Goal: Information Seeking & Learning: Check status

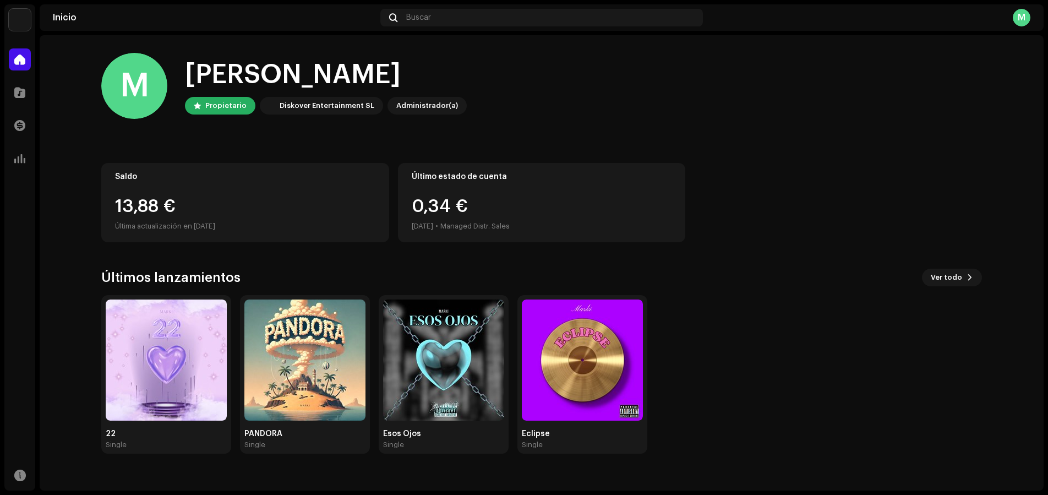
click at [117, 207] on div "13,88 €" at bounding box center [245, 207] width 260 height 18
click at [184, 187] on div "Saldo 13,88 € Última actualización en [DATE]" at bounding box center [245, 202] width 288 height 79
click at [20, 127] on span at bounding box center [19, 125] width 11 height 9
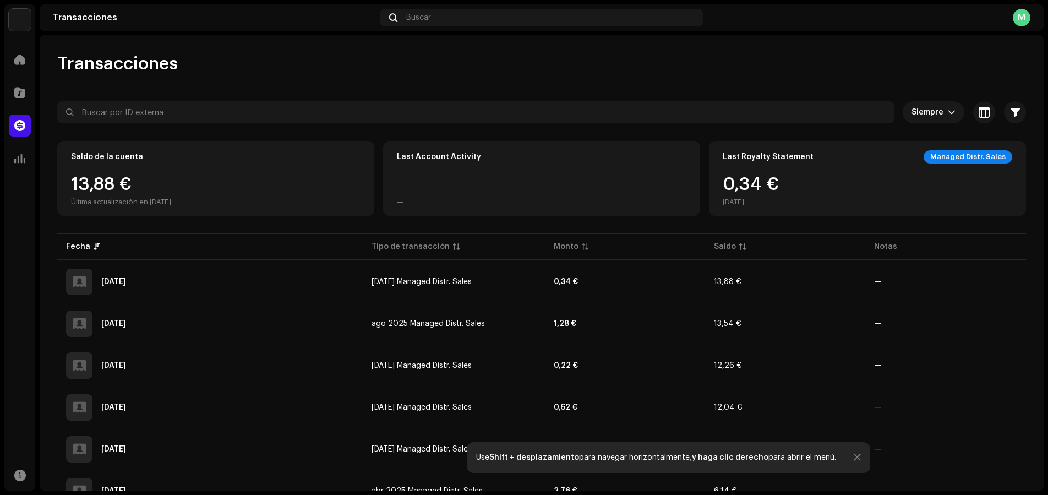
click at [171, 187] on div "13,88 € Última actualización en [DATE]" at bounding box center [121, 191] width 100 height 31
click at [171, 201] on div "Última actualización en [DATE]" at bounding box center [121, 202] width 100 height 9
click at [948, 113] on icon "dropdown trigger" at bounding box center [952, 112] width 8 height 8
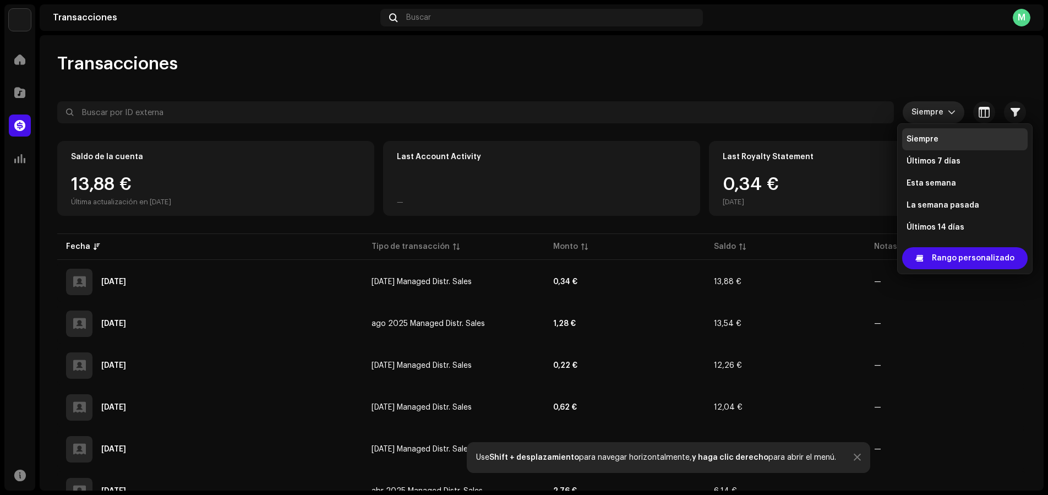
click at [948, 113] on icon "dropdown trigger" at bounding box center [951, 113] width 7 height 4
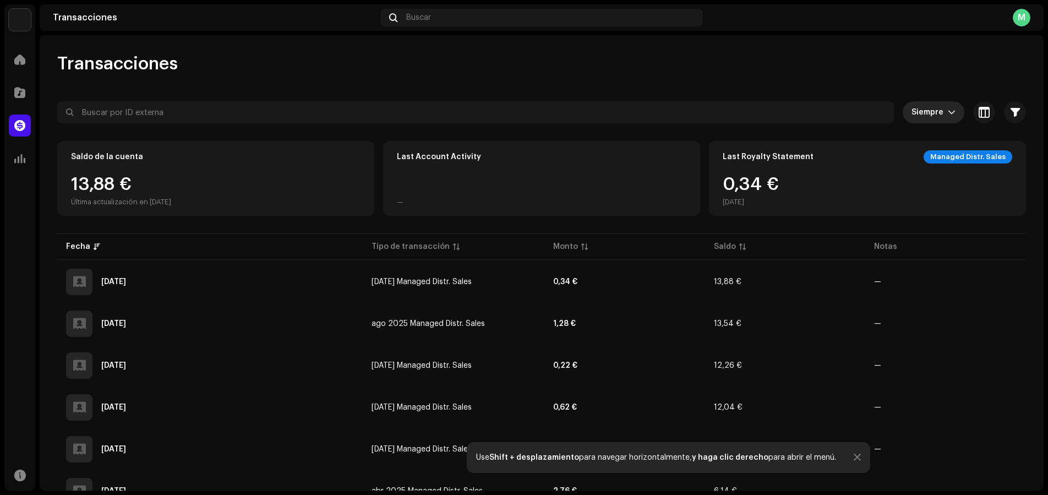
click at [115, 186] on div "13,88 € Última actualización en [DATE]" at bounding box center [121, 191] width 100 height 31
click at [1026, 26] on re-a-cover "M" at bounding box center [1021, 18] width 18 height 18
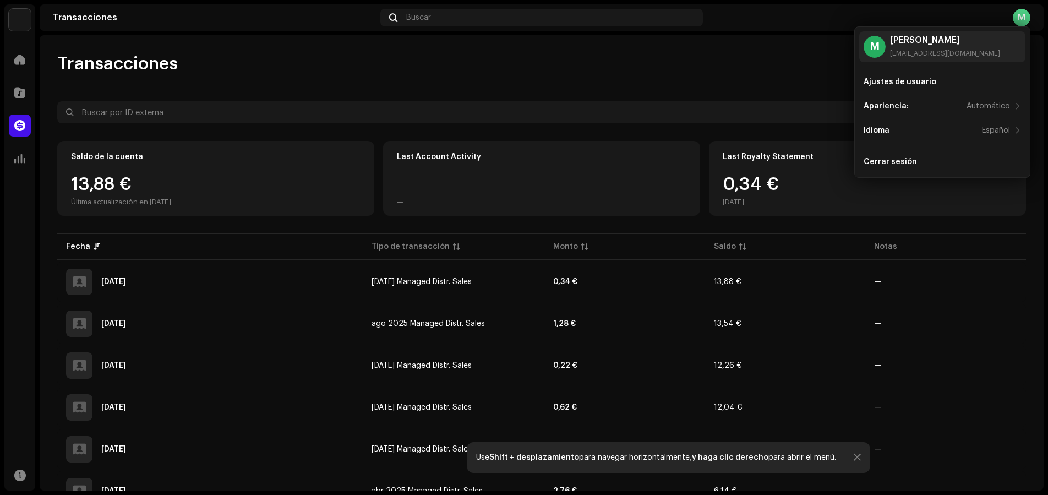
click at [752, 79] on div "Transacciones Siempre Seleccionado 0 Seleccionar todo Opciones Filtros Tipos Es…" at bounding box center [542, 421] width 1004 height 737
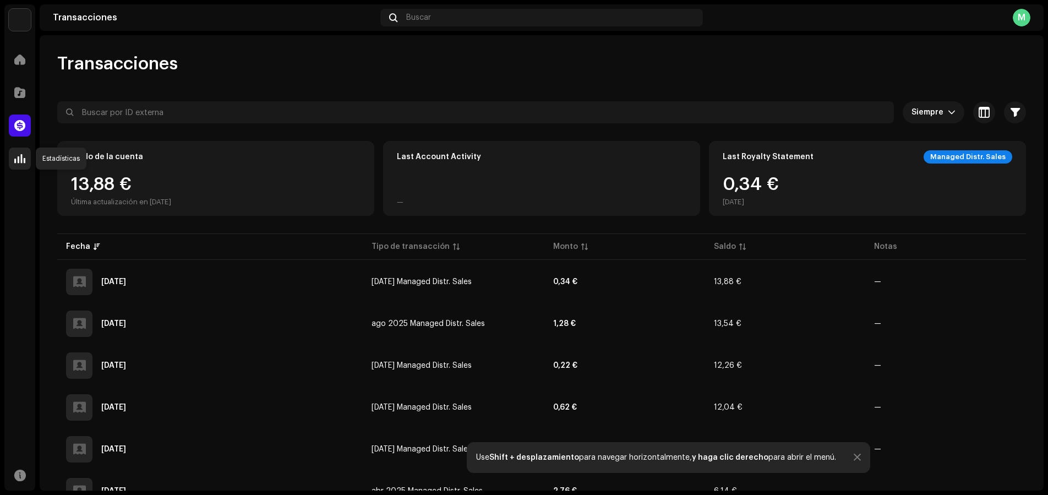
click at [23, 164] on div at bounding box center [20, 158] width 22 height 22
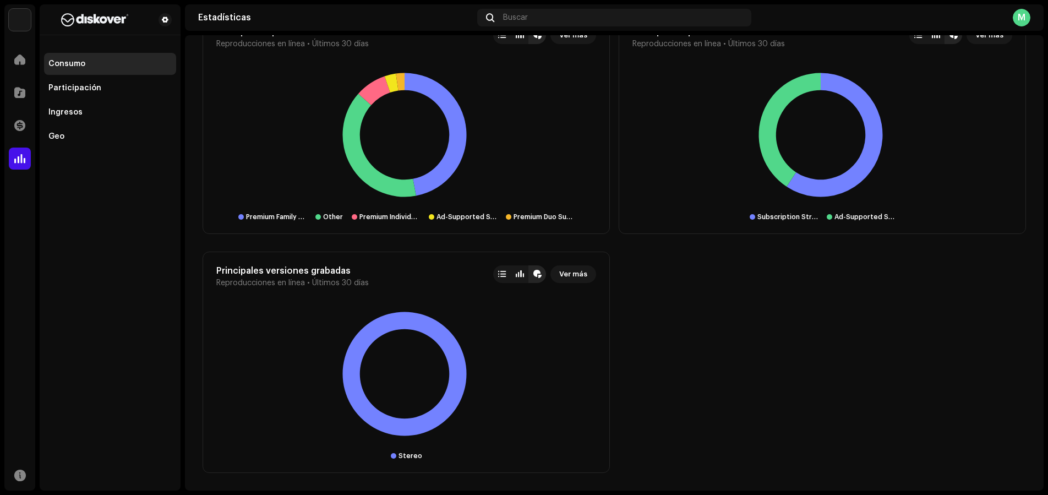
scroll to position [1101, 0]
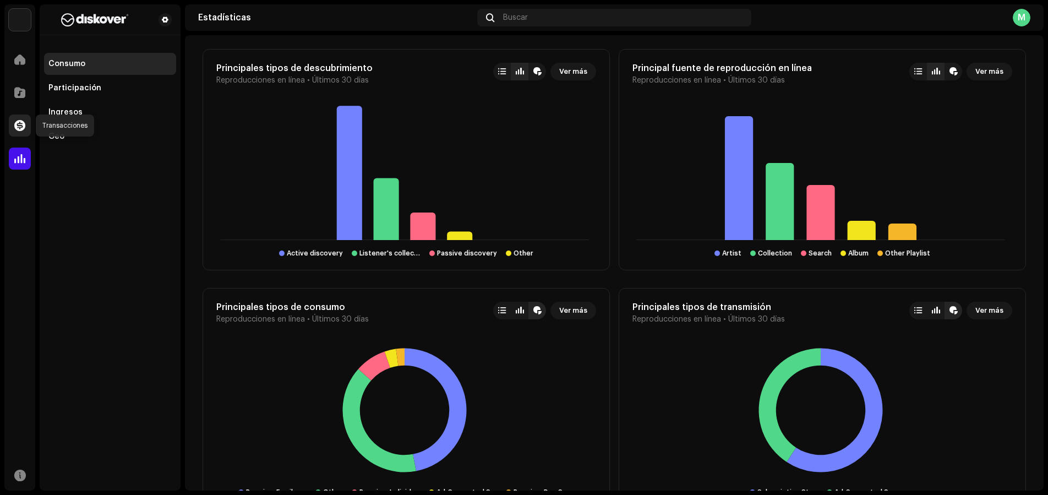
click at [23, 121] on span at bounding box center [19, 125] width 11 height 9
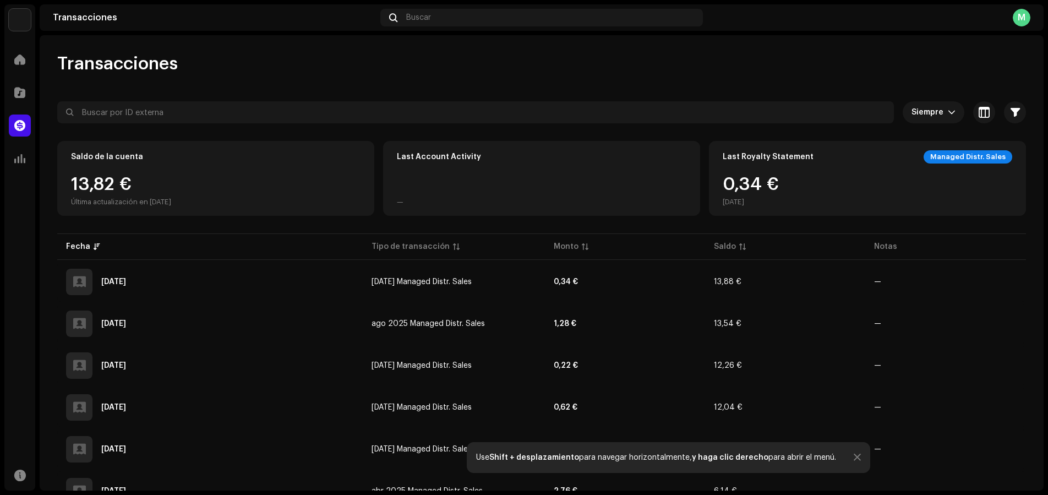
click at [218, 191] on div "13,82 € Última actualización en [DATE]" at bounding box center [215, 191] width 289 height 31
click at [217, 192] on div "13,87 € Última actualización en [DATE]" at bounding box center [215, 191] width 289 height 31
click at [217, 192] on div "13,88 € Última actualización en [DATE]" at bounding box center [215, 191] width 289 height 31
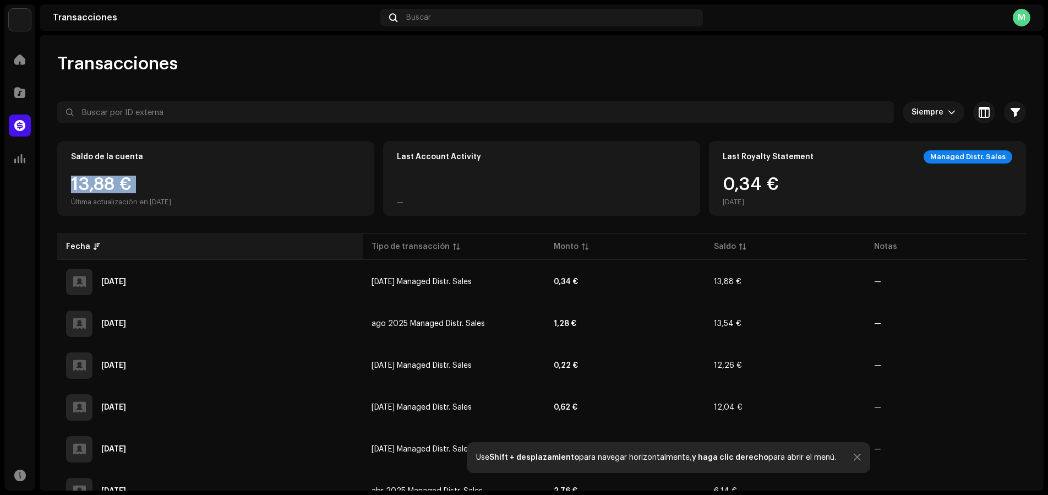
click at [249, 234] on th "Fecha" at bounding box center [209, 246] width 305 height 26
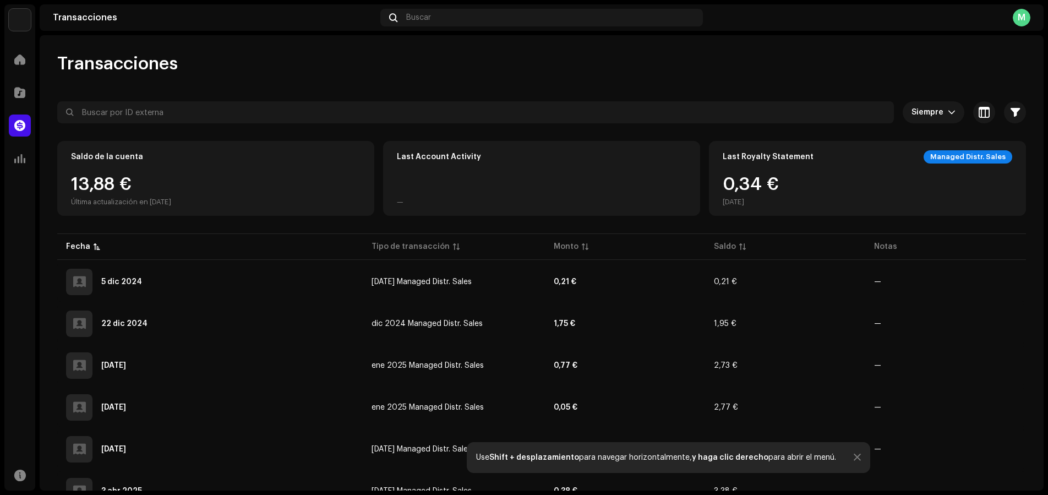
click at [199, 189] on div "13,88 € Última actualización en [DATE]" at bounding box center [215, 191] width 289 height 31
click at [113, 178] on div "13,88 € Última actualización en [DATE]" at bounding box center [121, 191] width 100 height 31
click at [130, 188] on div "13,88 € Última actualización en [DATE]" at bounding box center [121, 191] width 100 height 31
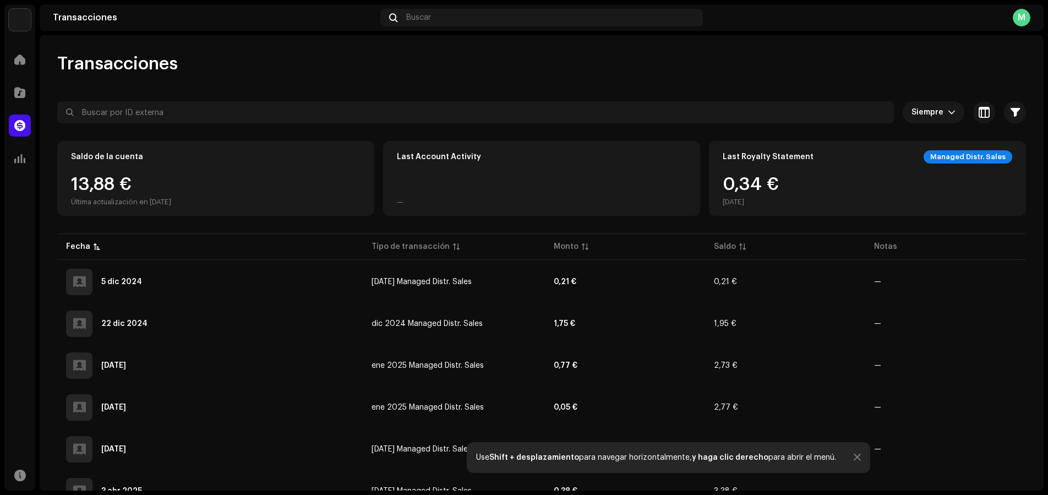
click at [129, 188] on div "13,88 € Última actualización en [DATE]" at bounding box center [121, 191] width 100 height 31
click at [199, 194] on div "13,88 € Última actualización en [DATE]" at bounding box center [215, 191] width 289 height 31
drag, startPoint x: 198, startPoint y: 199, endPoint x: 187, endPoint y: 174, distance: 26.6
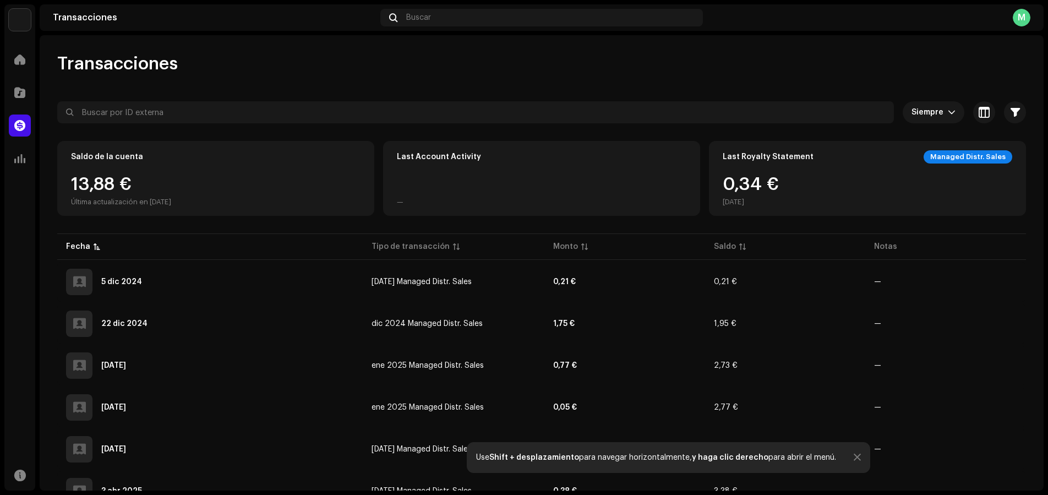
click at [171, 176] on div "13,88 € Última actualización en [DATE]" at bounding box center [121, 191] width 100 height 31
click at [126, 190] on div "13,88 € Última actualización en [DATE]" at bounding box center [121, 191] width 100 height 31
click at [23, 478] on span at bounding box center [20, 474] width 12 height 9
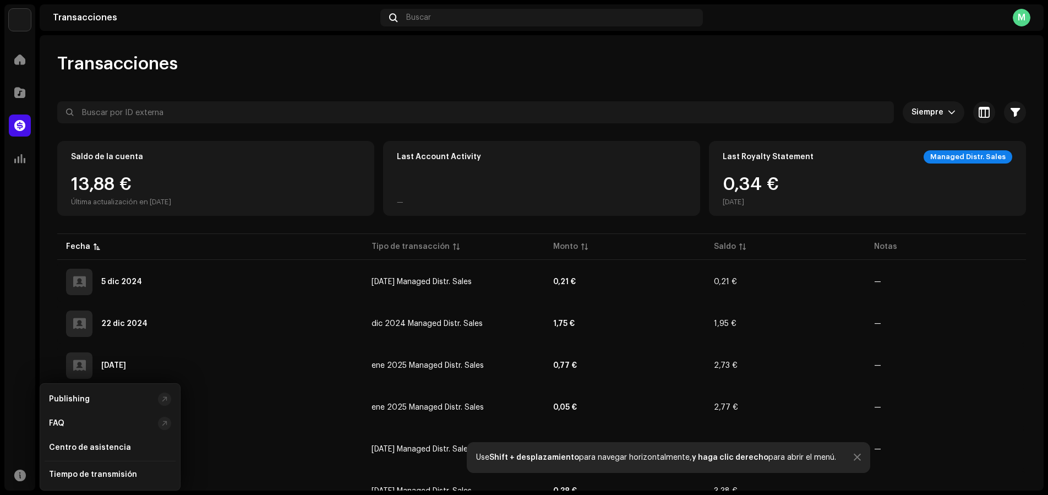
click at [353, 223] on div "Siempre Seleccionado 0 Seleccionar todo Opciones Filtros Tipos Estados de cuent…" at bounding box center [541, 445] width 968 height 689
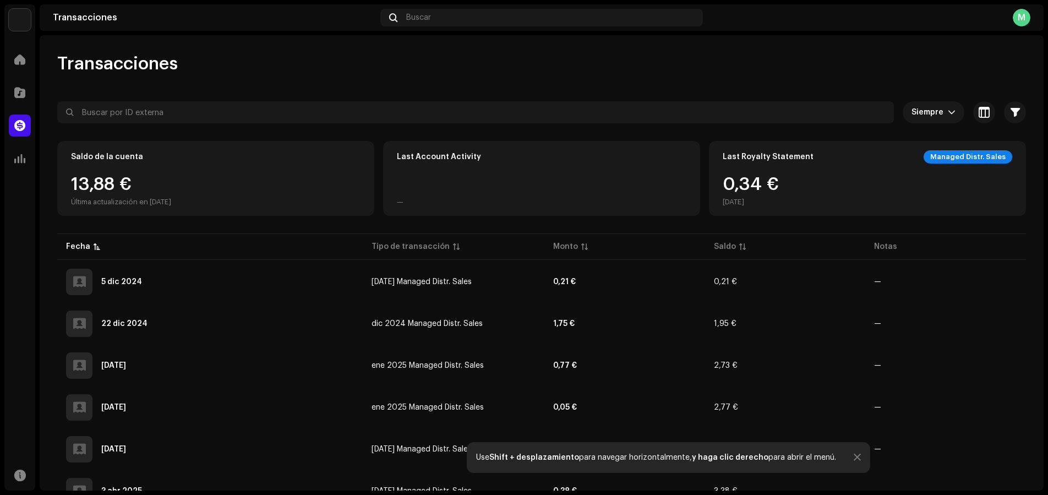
click at [1024, 16] on div "M" at bounding box center [1021, 18] width 18 height 18
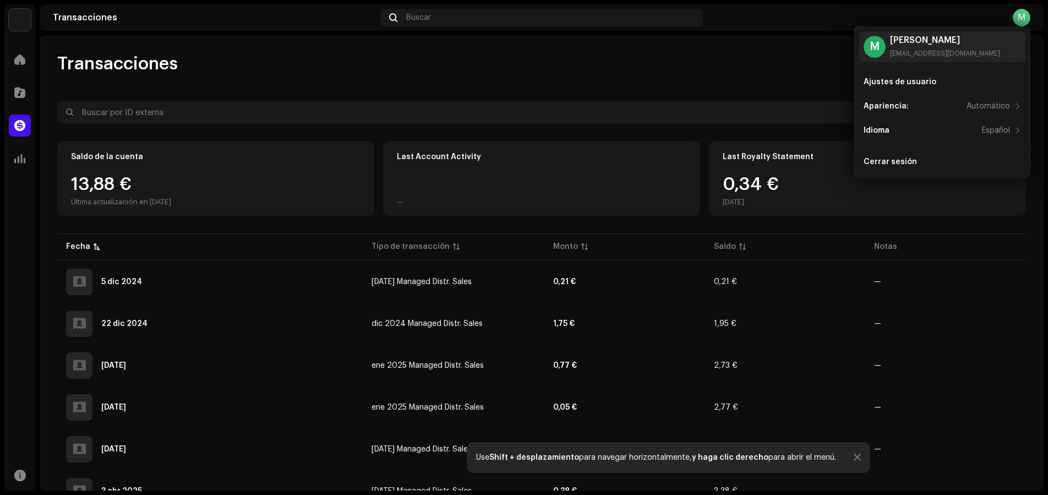
click at [777, 56] on div "Transacciones" at bounding box center [541, 64] width 968 height 22
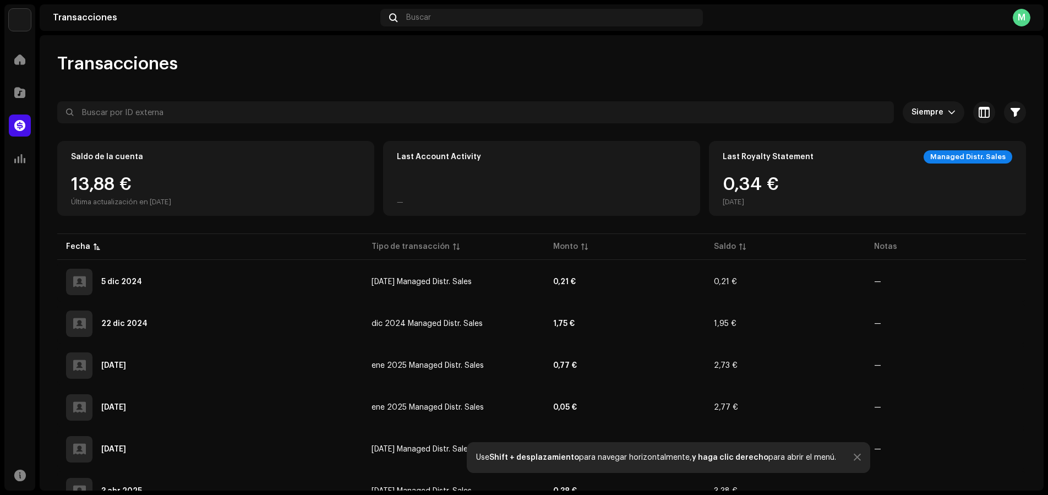
click at [82, 186] on div "13,88 € Última actualización en [DATE]" at bounding box center [121, 191] width 100 height 31
click at [81, 186] on div "13,88 € Última actualización en [DATE]" at bounding box center [121, 191] width 100 height 31
click at [63, 212] on div "Saldo de la cuenta 13,88 € Última actualización en [DATE]" at bounding box center [215, 178] width 317 height 75
click at [142, 206] on div "Última actualización en [DATE]" at bounding box center [121, 202] width 100 height 9
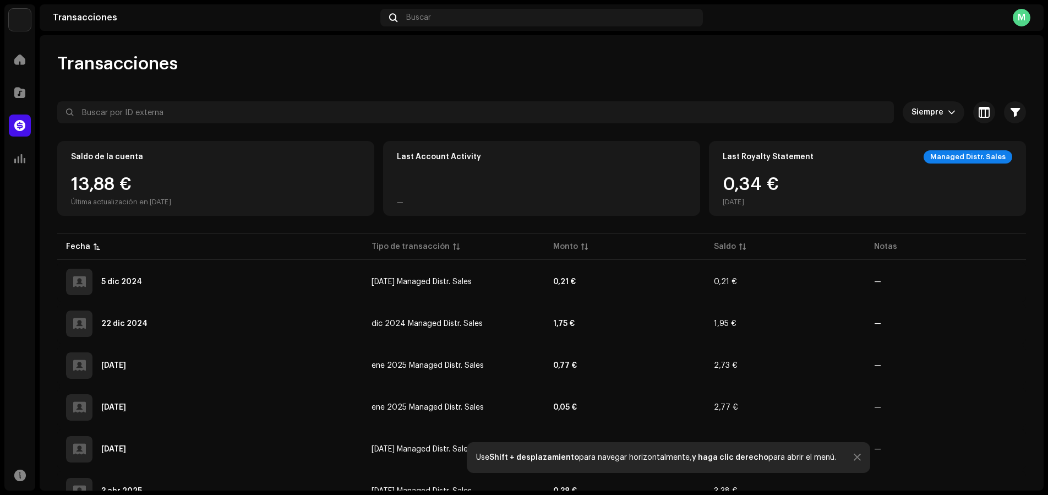
click at [333, 197] on div "13,88 € Última actualización en [DATE]" at bounding box center [215, 191] width 289 height 31
click at [853, 455] on div at bounding box center [856, 457] width 7 height 9
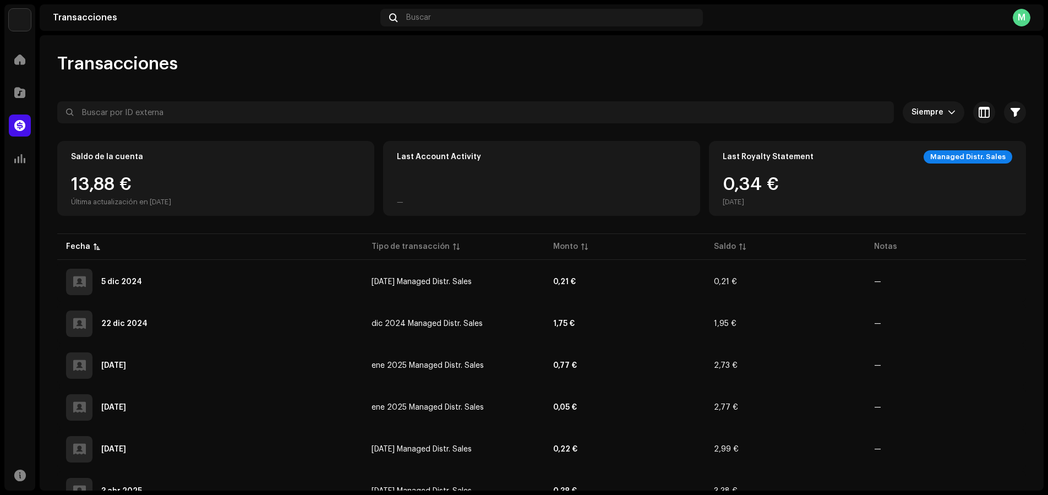
click at [961, 152] on div "Managed Distr. Sales" at bounding box center [967, 156] width 89 height 13
drag, startPoint x: 129, startPoint y: 194, endPoint x: 178, endPoint y: 162, distance: 58.2
click at [178, 162] on div "Saldo de la cuenta" at bounding box center [215, 156] width 289 height 13
click at [271, 177] on div "13,88 € Última actualización en [DATE]" at bounding box center [215, 191] width 289 height 31
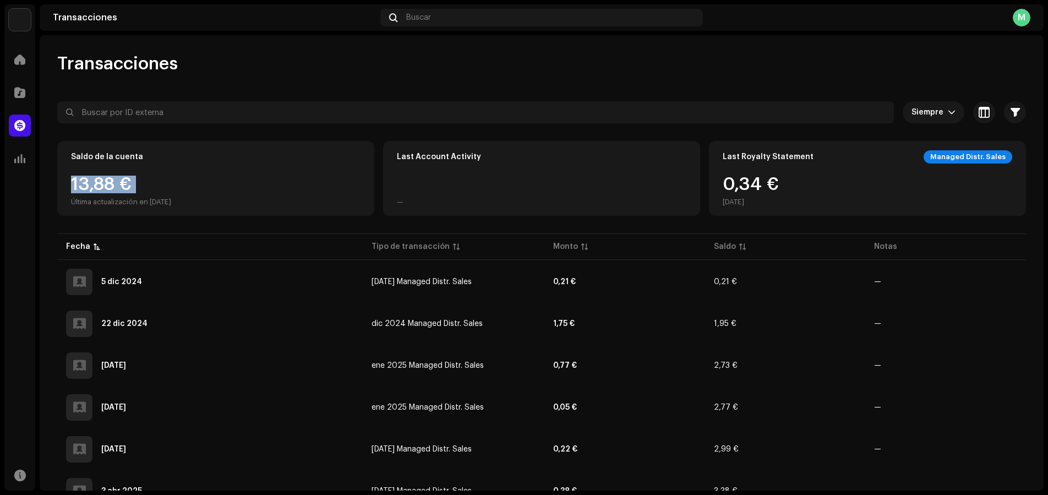
click at [271, 177] on div "13,88 € Última actualización en [DATE]" at bounding box center [215, 191] width 289 height 31
drag, startPoint x: 202, startPoint y: 248, endPoint x: 196, endPoint y: 251, distance: 6.6
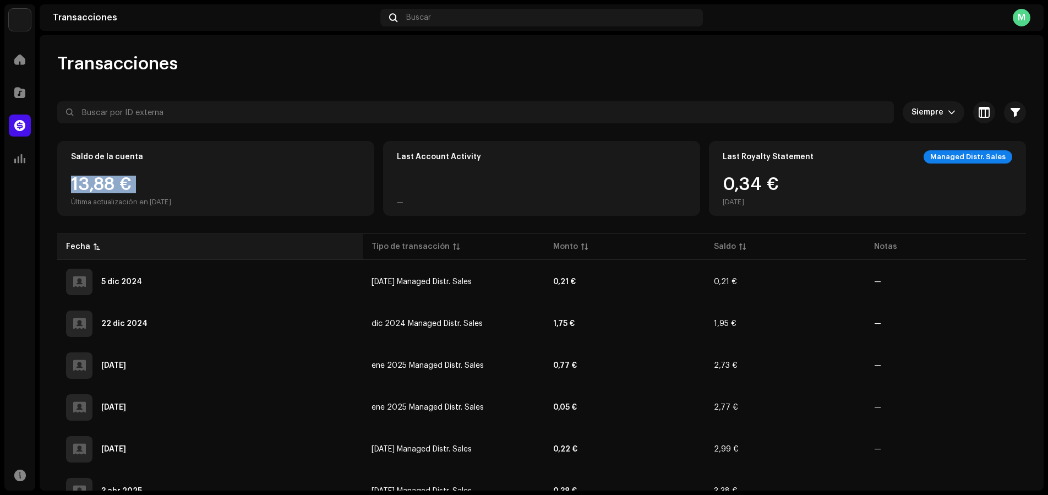
click at [196, 251] on div "Fecha" at bounding box center [210, 246] width 288 height 11
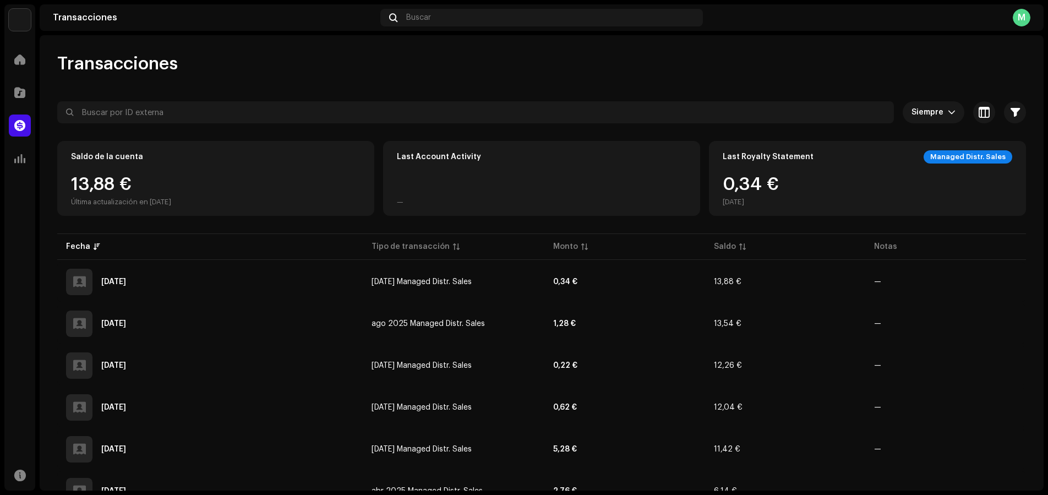
click at [195, 196] on div "13,88 € Última actualización en [DATE]" at bounding box center [215, 191] width 289 height 31
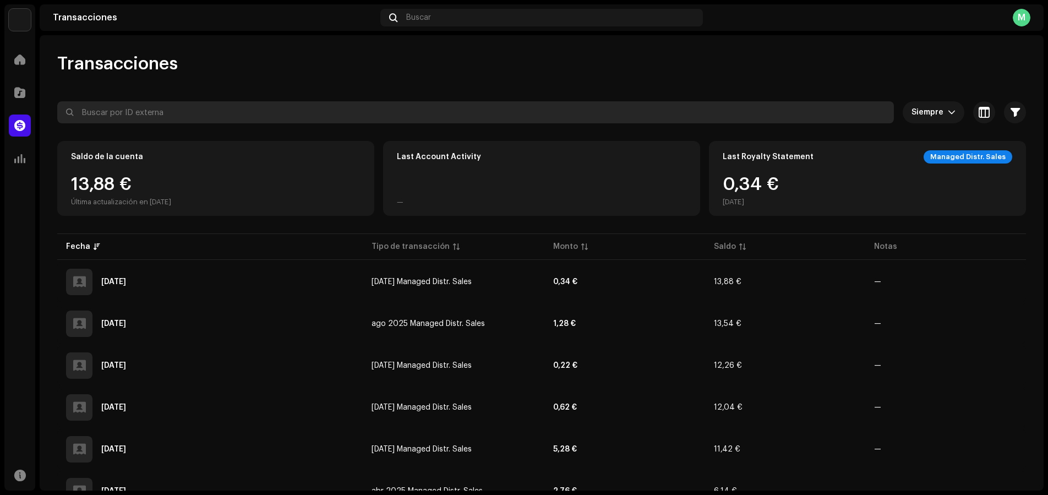
click at [142, 119] on input "text" at bounding box center [475, 112] width 836 height 22
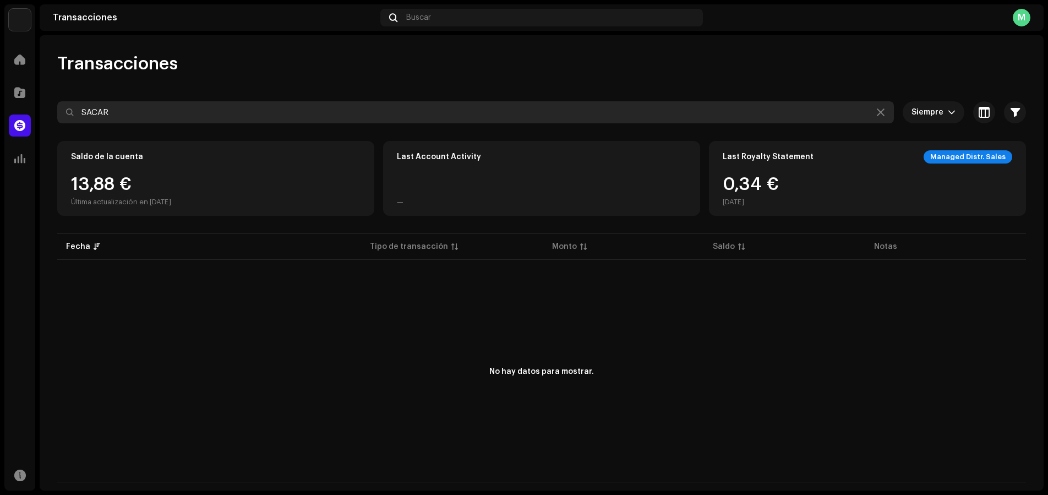
click at [150, 111] on input "SACAR" at bounding box center [475, 112] width 836 height 22
type input "S"
